Goal: Transaction & Acquisition: Purchase product/service

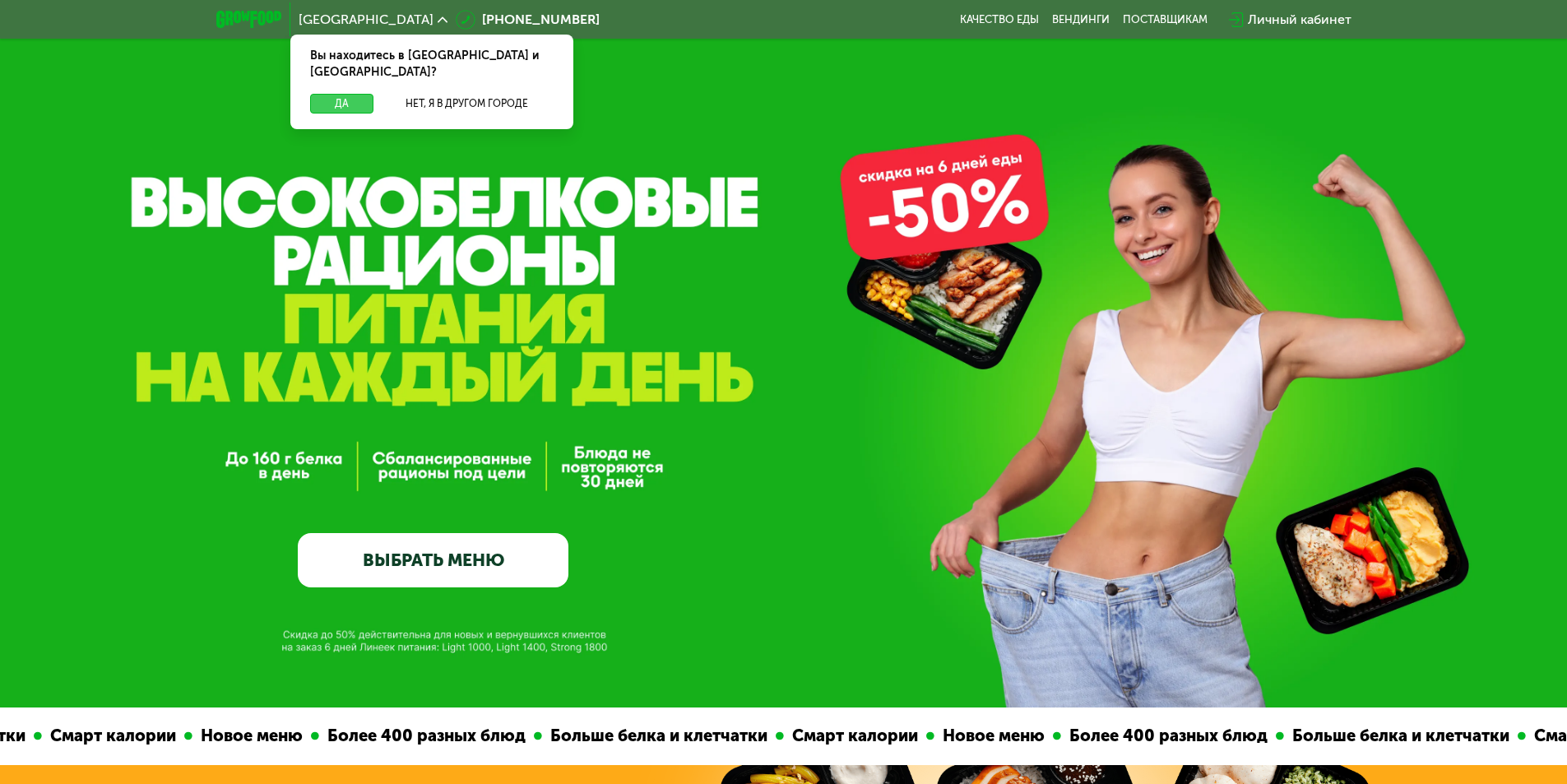
click at [344, 94] on button "Да" at bounding box center [342, 104] width 63 height 19
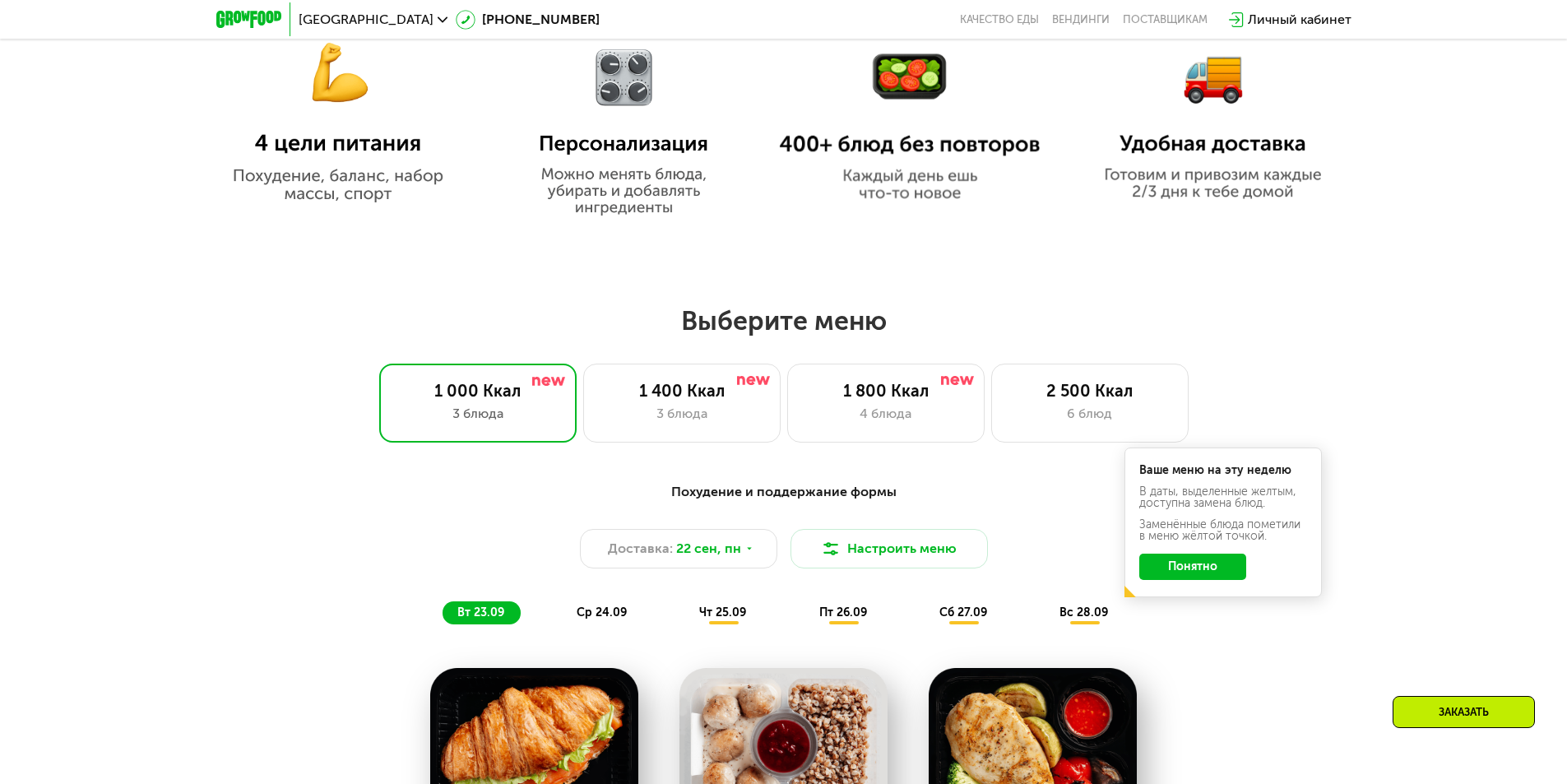
scroll to position [1096, 0]
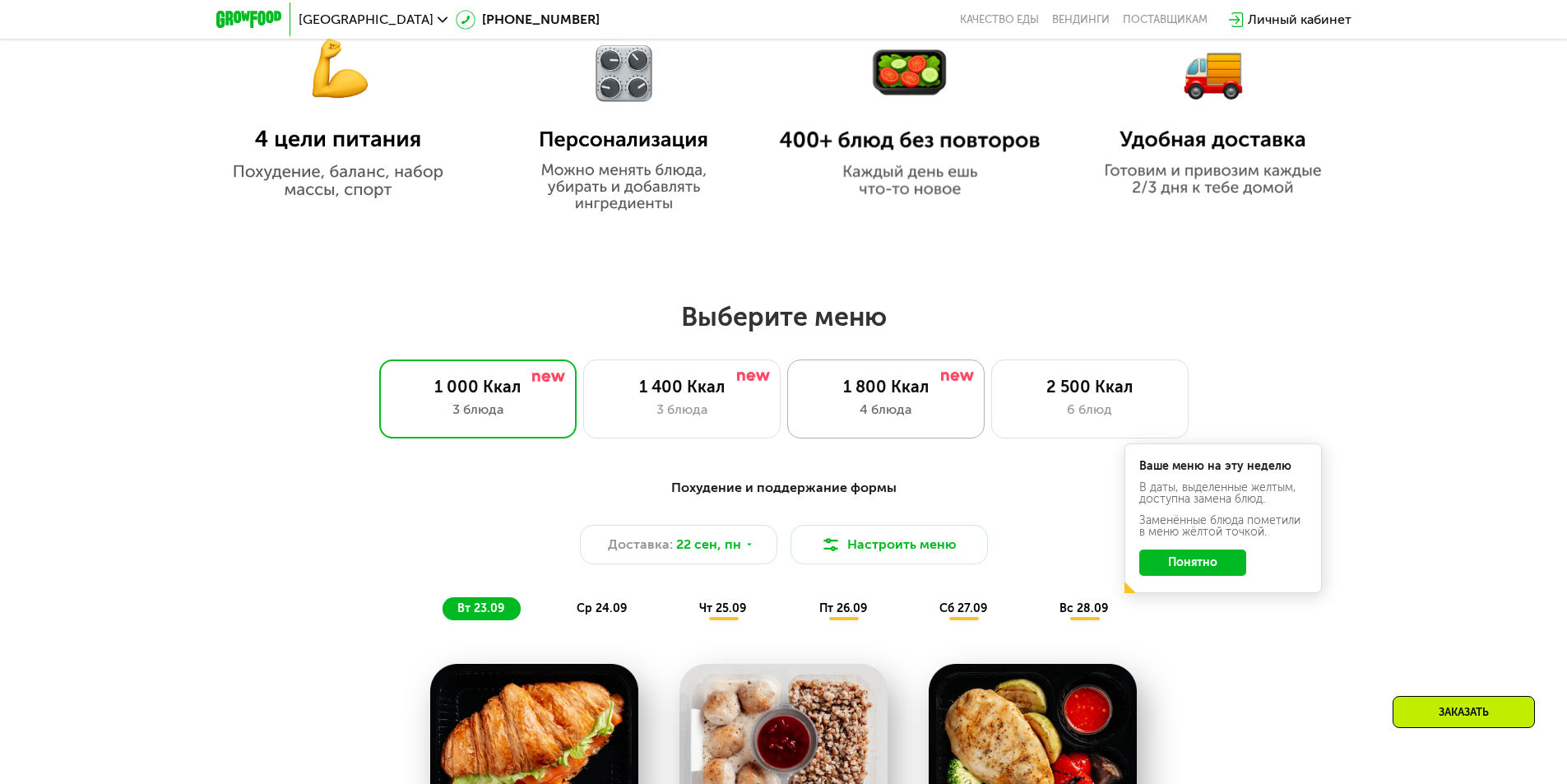
click at [898, 392] on div "1 800 Ккал" at bounding box center [886, 386] width 163 height 19
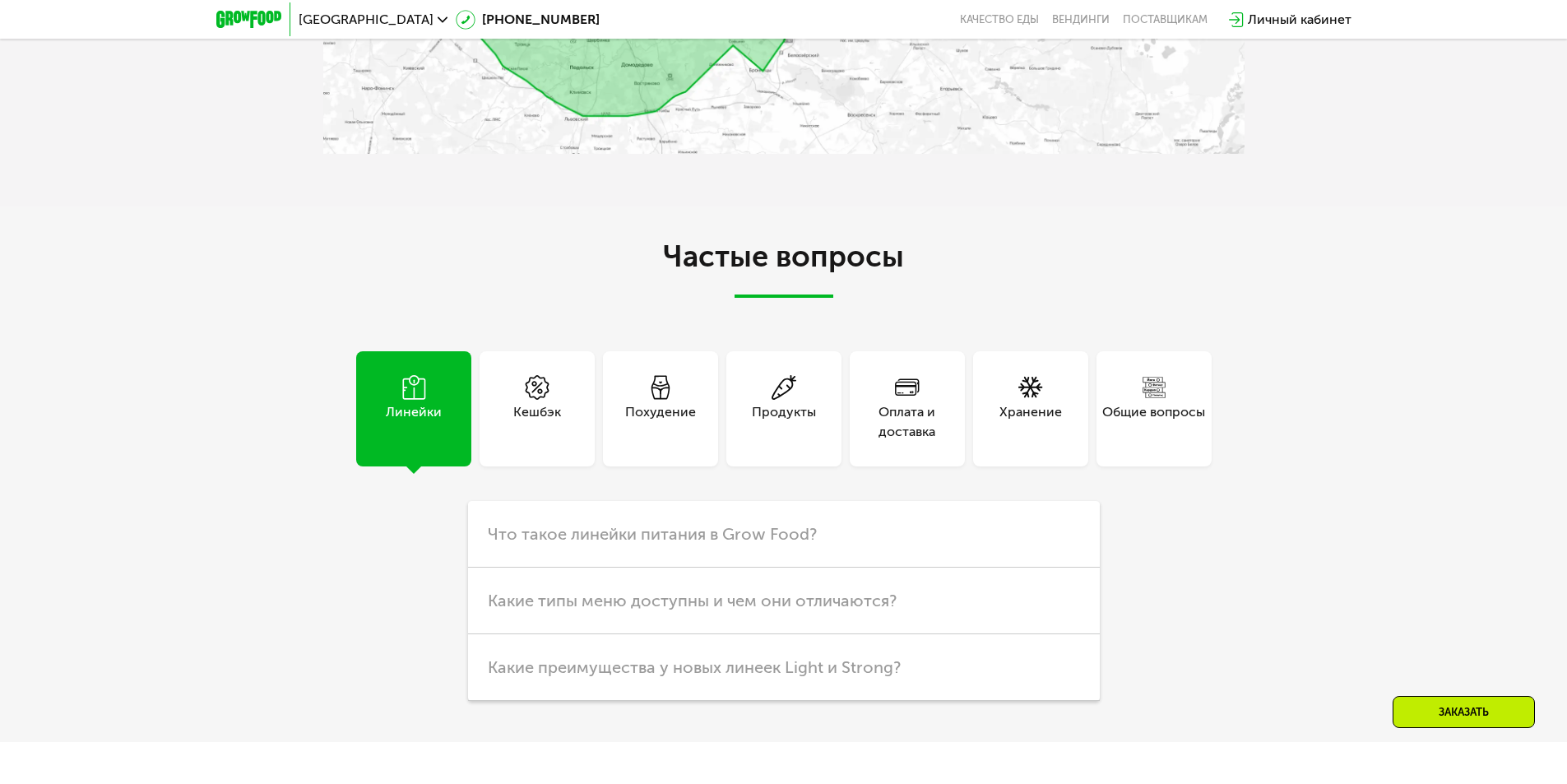
scroll to position [4661, 0]
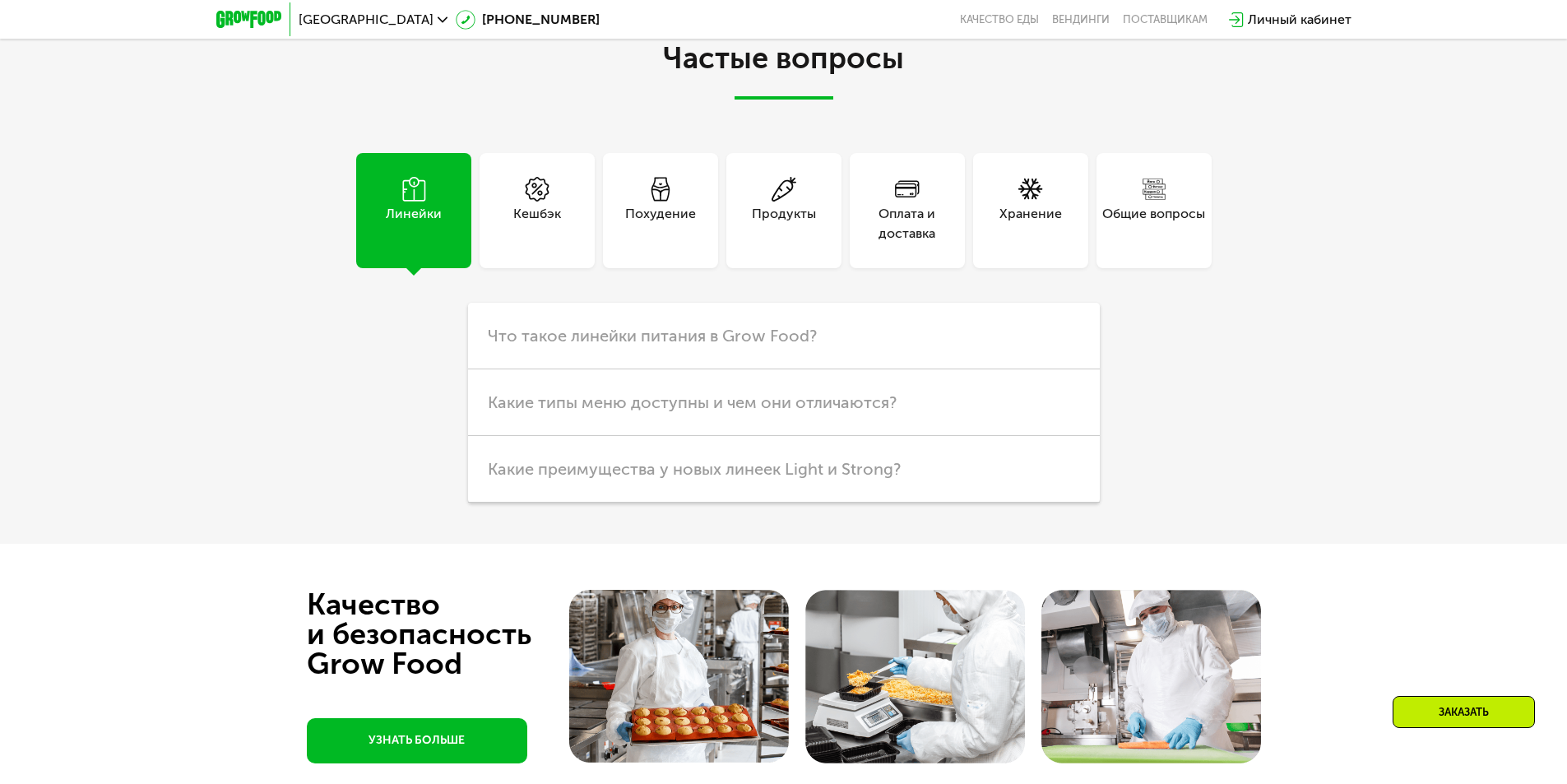
click at [921, 244] on div "Оплата и доставка" at bounding box center [907, 223] width 115 height 40
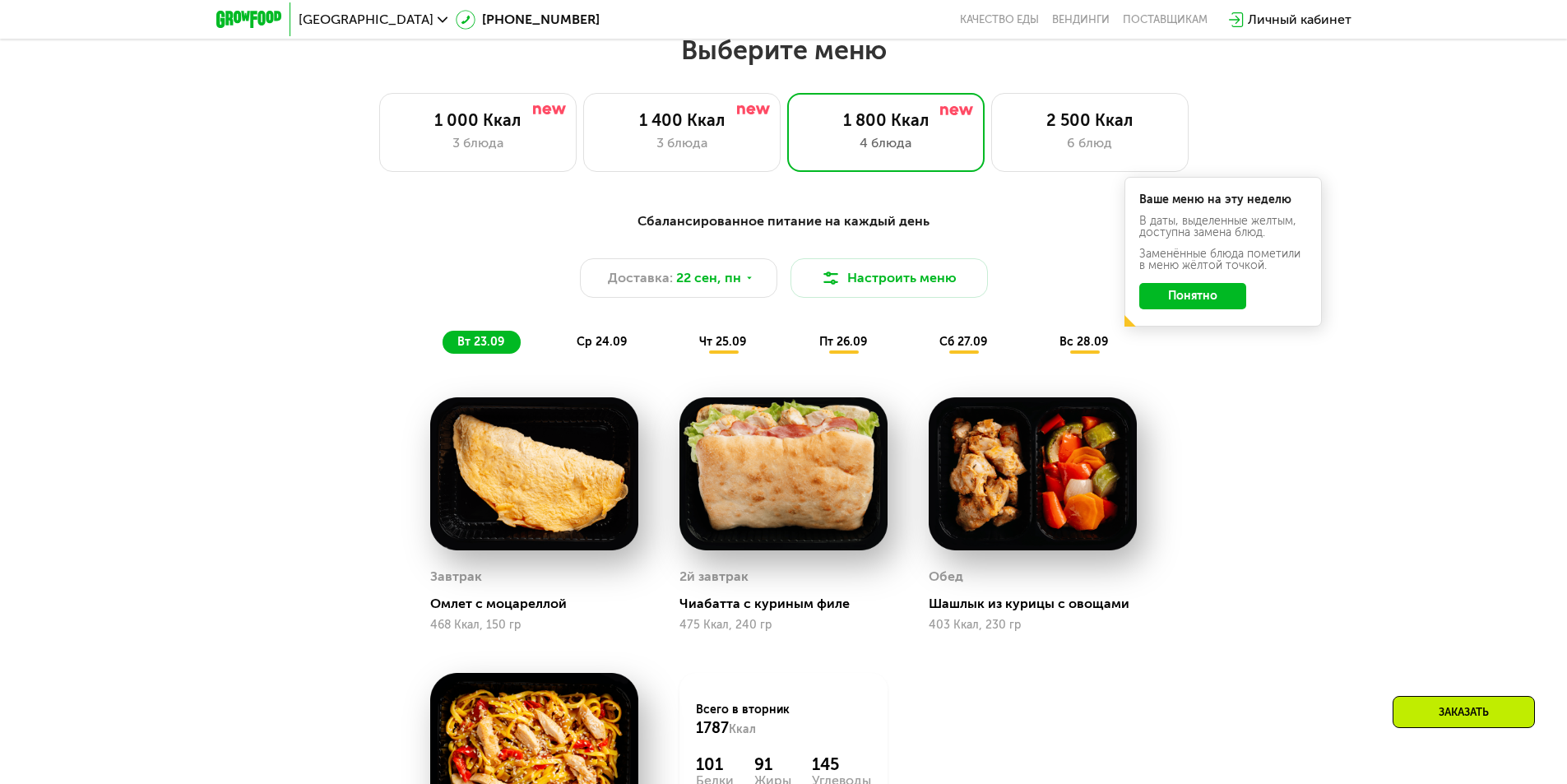
scroll to position [1371, 0]
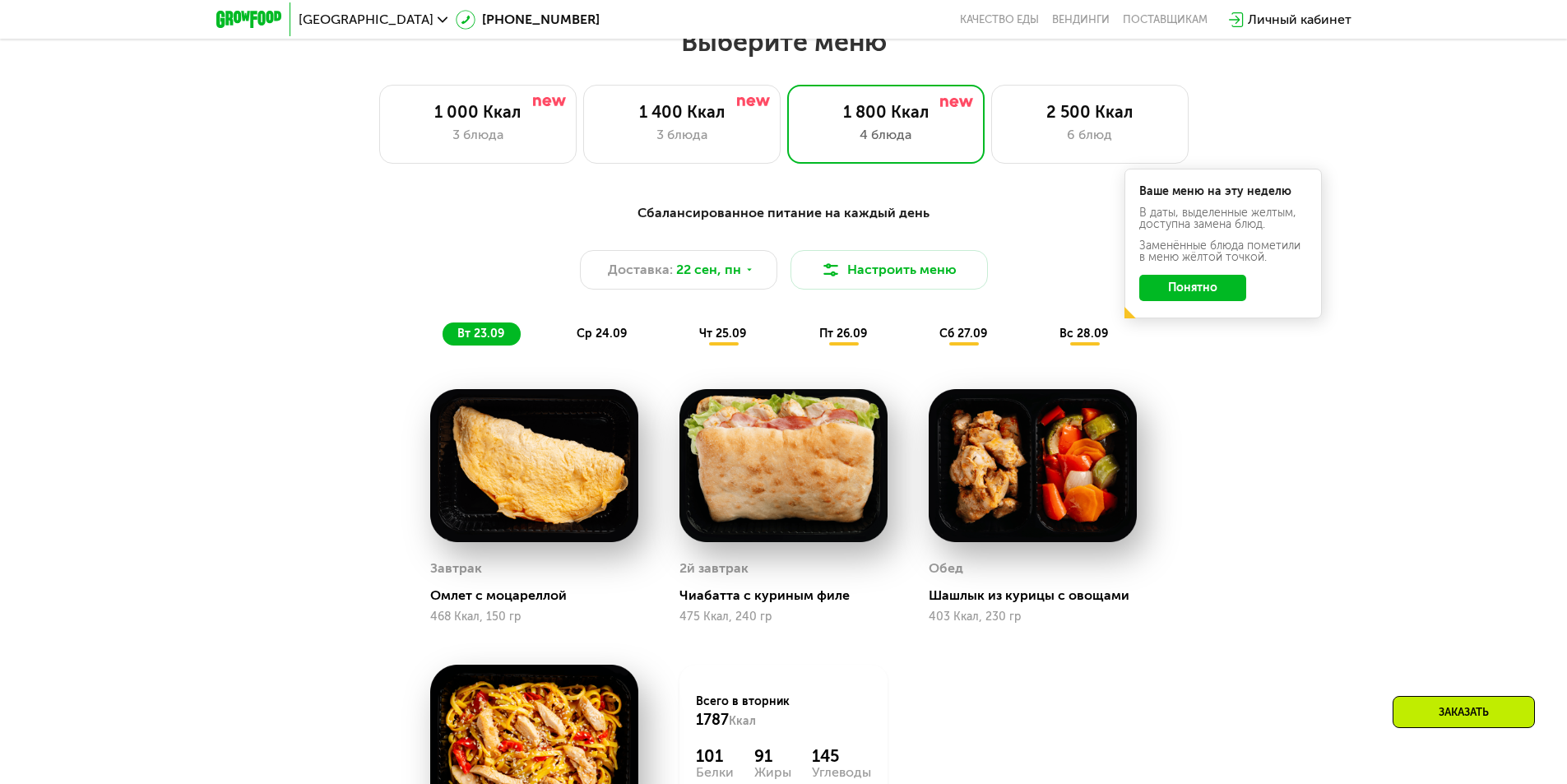
click at [1171, 296] on button "Понятно" at bounding box center [1193, 288] width 107 height 26
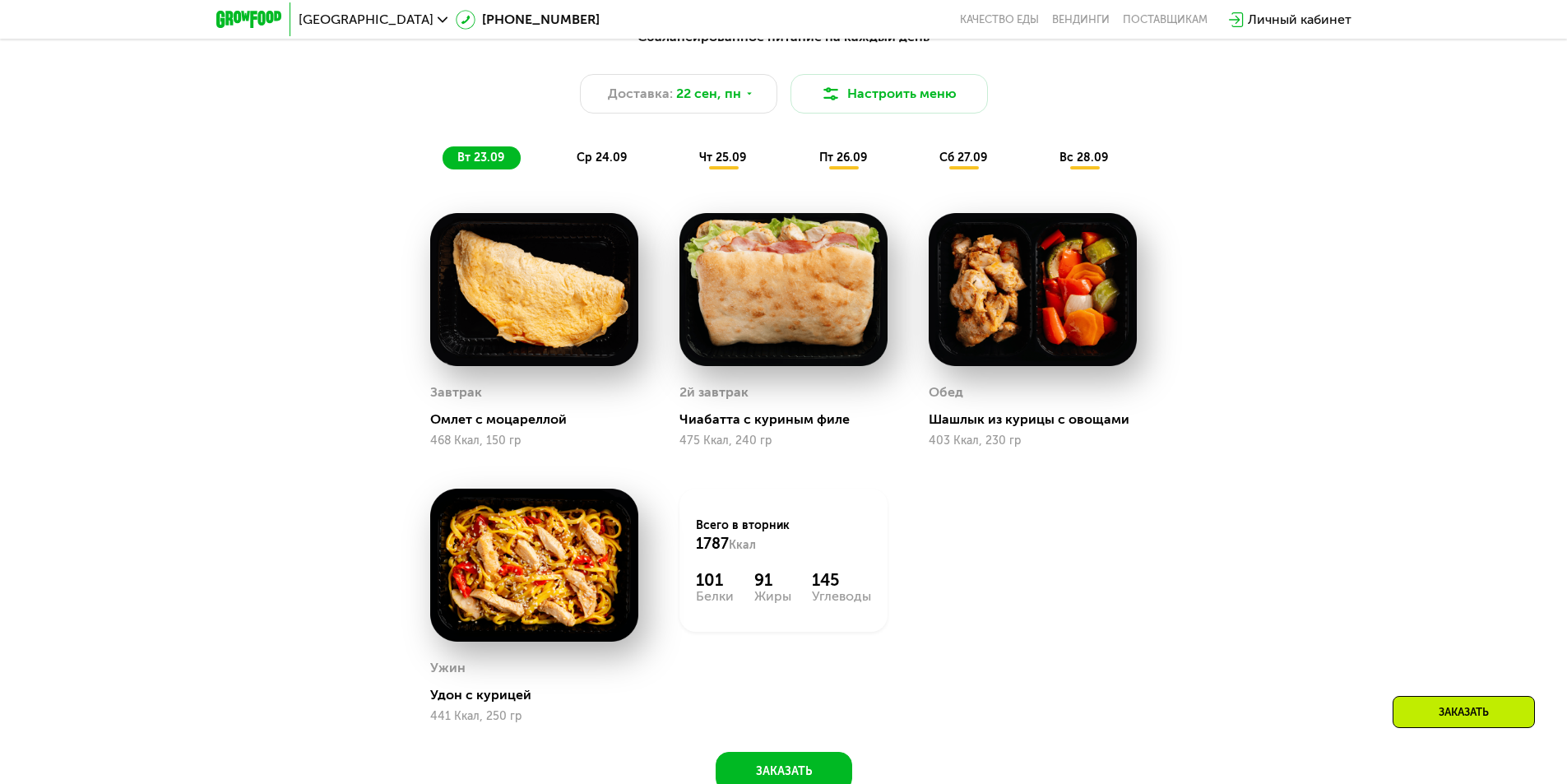
scroll to position [1645, 0]
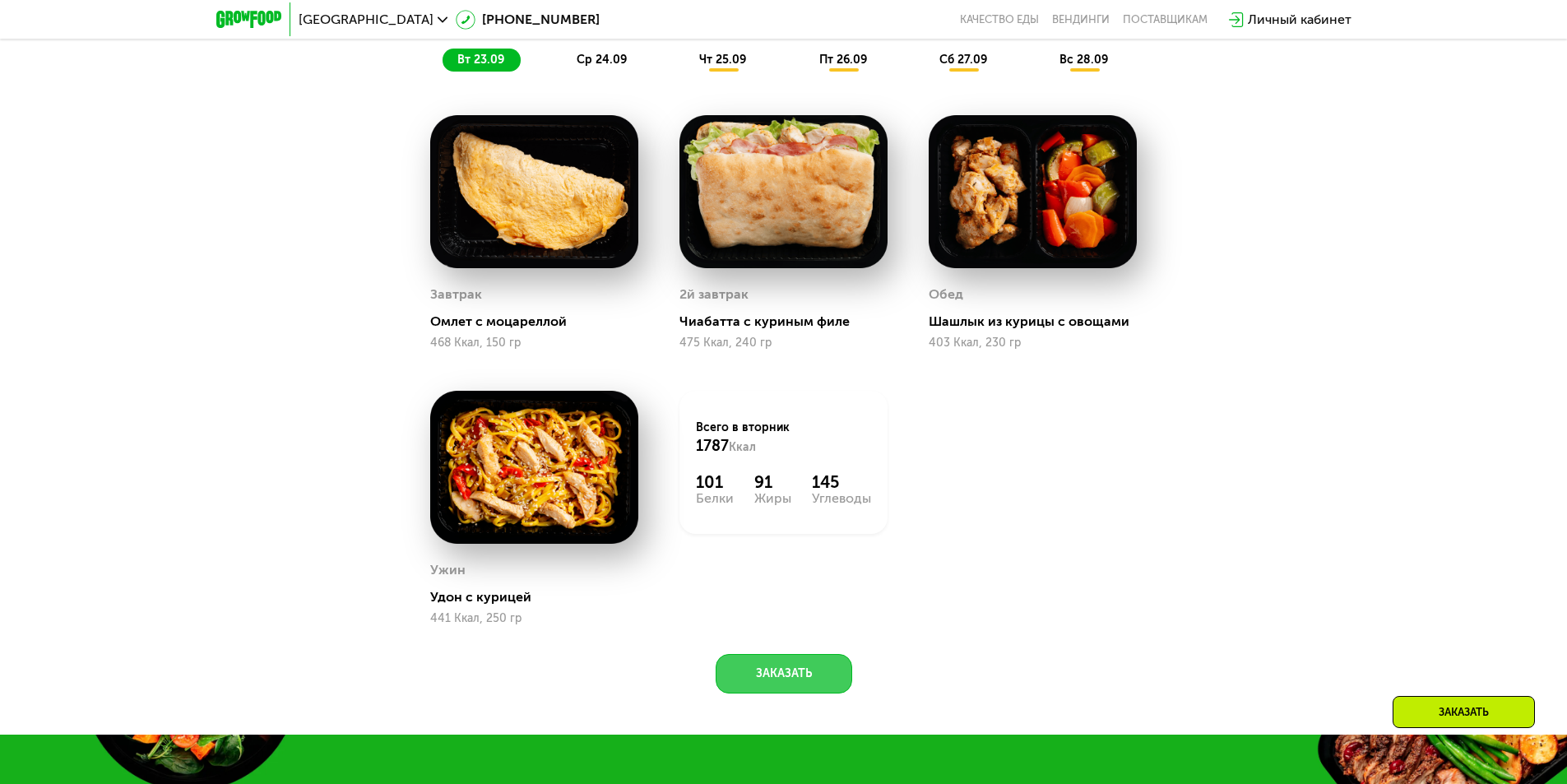
click at [776, 673] on button "Заказать" at bounding box center [784, 673] width 136 height 40
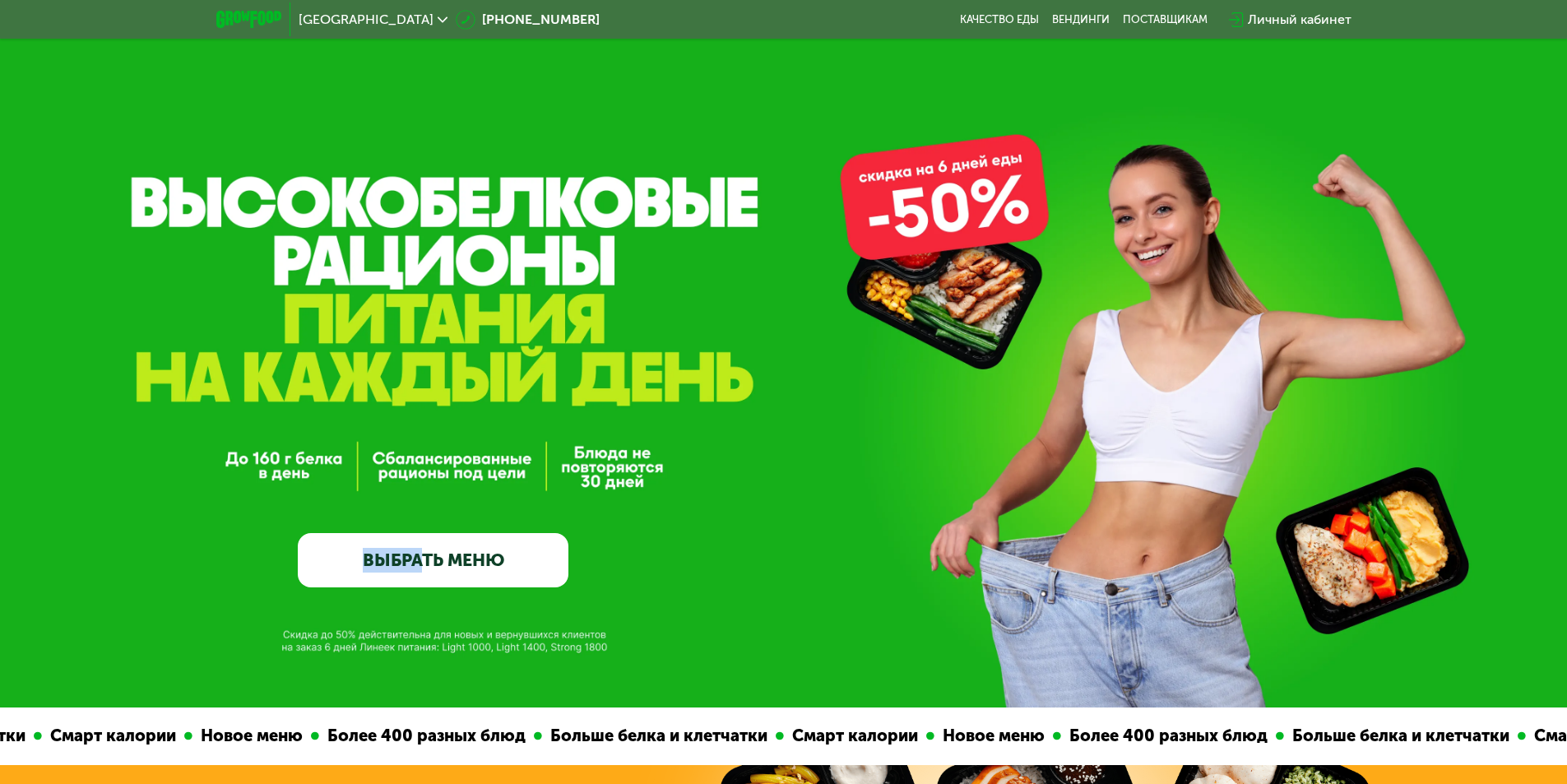
drag, startPoint x: 143, startPoint y: 197, endPoint x: 424, endPoint y: 208, distance: 281.2
click at [424, 208] on div "GrowFood — доставка правильного питания ВЫБРАТЬ МЕНЮ" at bounding box center [784, 354] width 1567 height 707
click at [448, 480] on div "GrowFood — доставка правильного питания ВЫБРАТЬ МЕНЮ" at bounding box center [432, 418] width 270 height 337
click at [438, 455] on div "GrowFood — доставка правильного питания ВЫБРАТЬ МЕНЮ" at bounding box center [432, 418] width 270 height 337
click at [432, 563] on link "ВЫБРАТЬ МЕНЮ" at bounding box center [432, 561] width 270 height 55
